Goal: Task Accomplishment & Management: Manage account settings

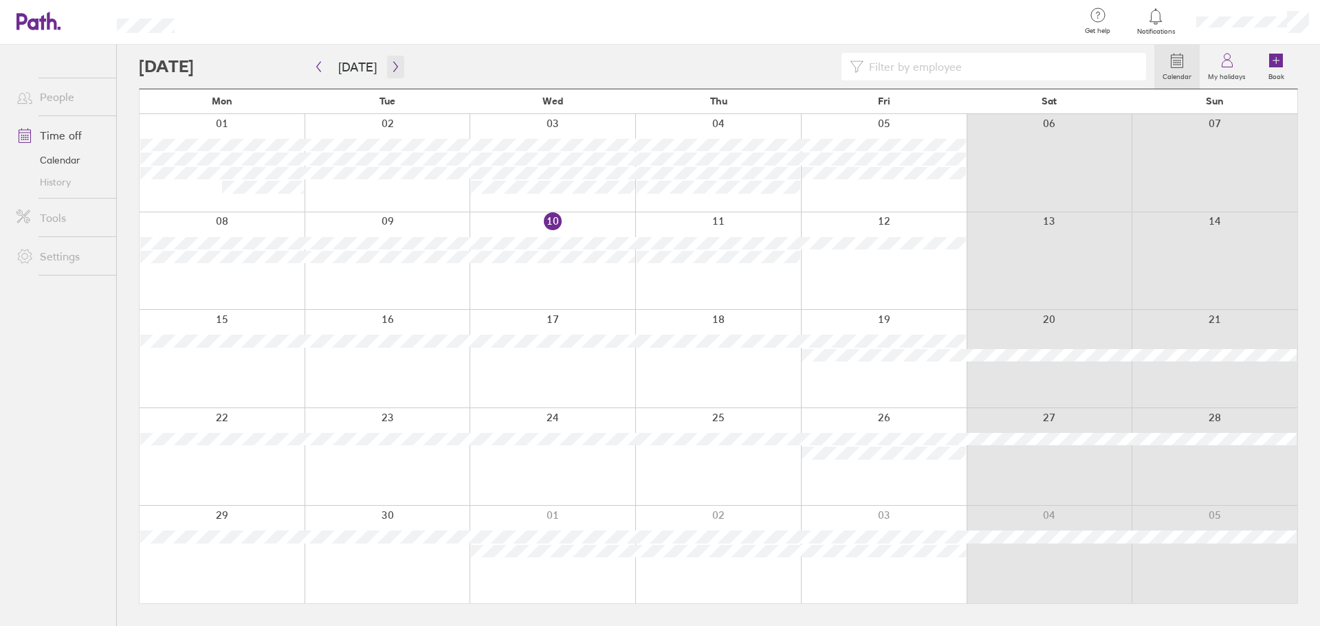
click at [390, 67] on icon "button" at bounding box center [395, 66] width 10 height 11
